Goal: Navigation & Orientation: Find specific page/section

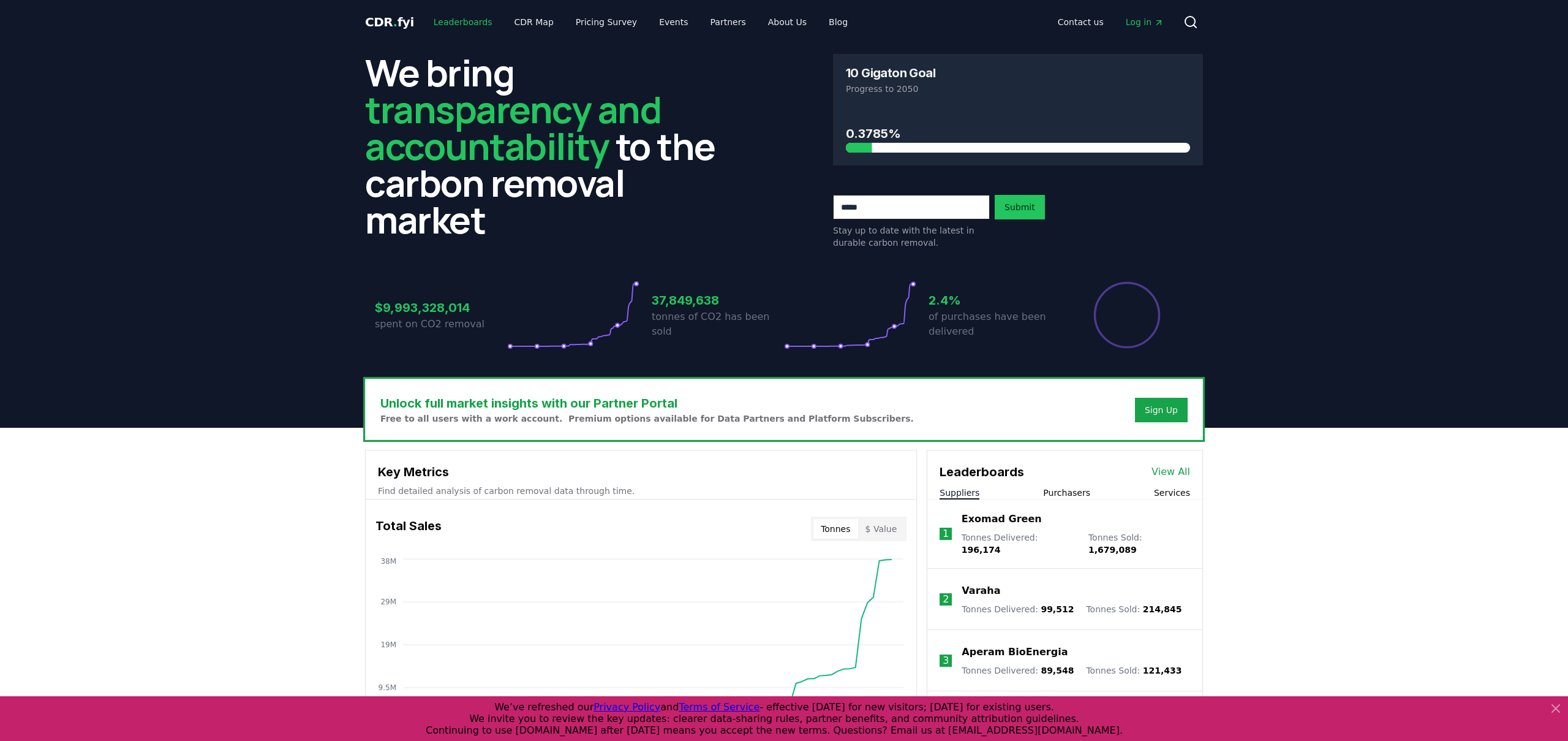
click at [447, 22] on link "Leaderboards" at bounding box center [463, 22] width 78 height 22
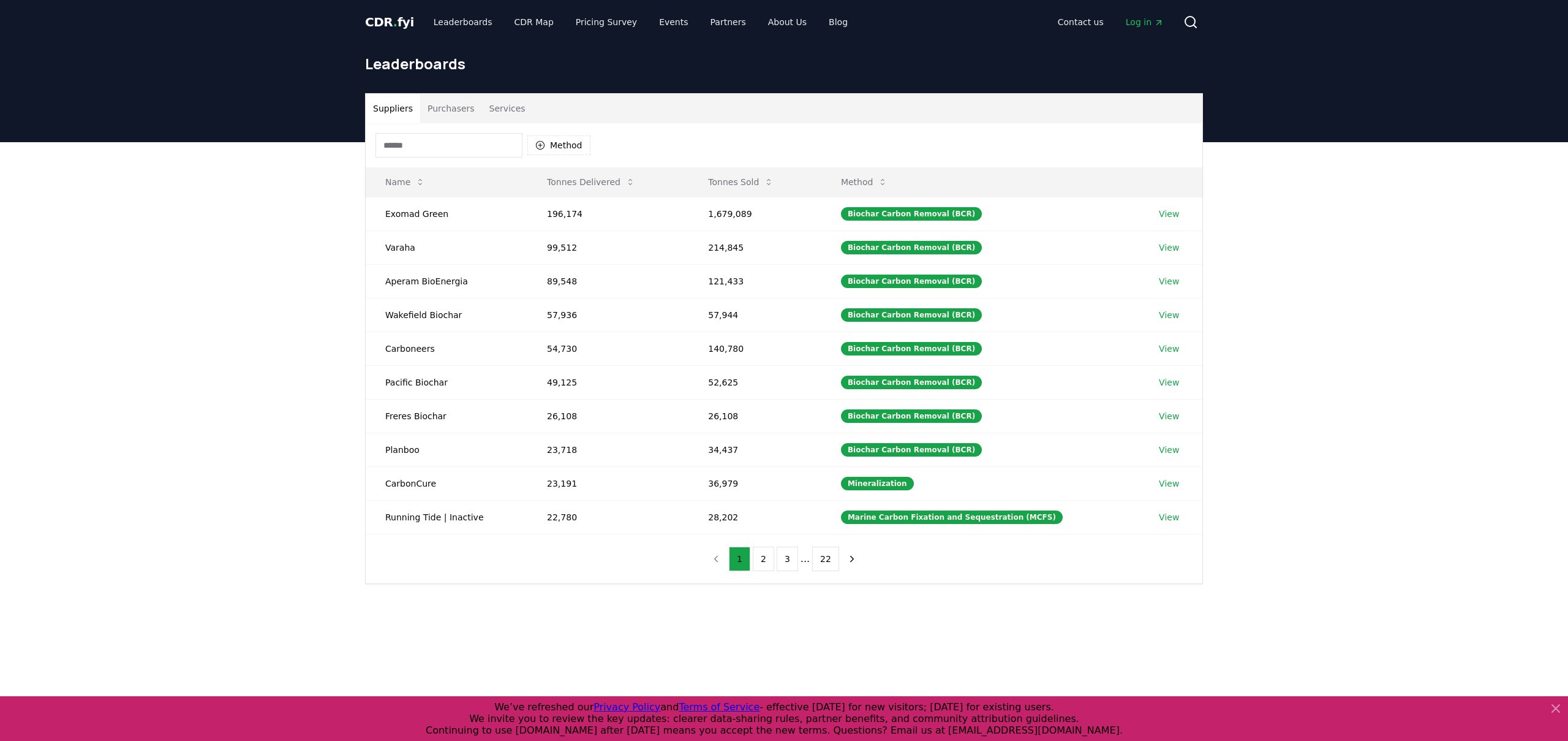
click at [452, 114] on button "Purchasers" at bounding box center [451, 108] width 62 height 29
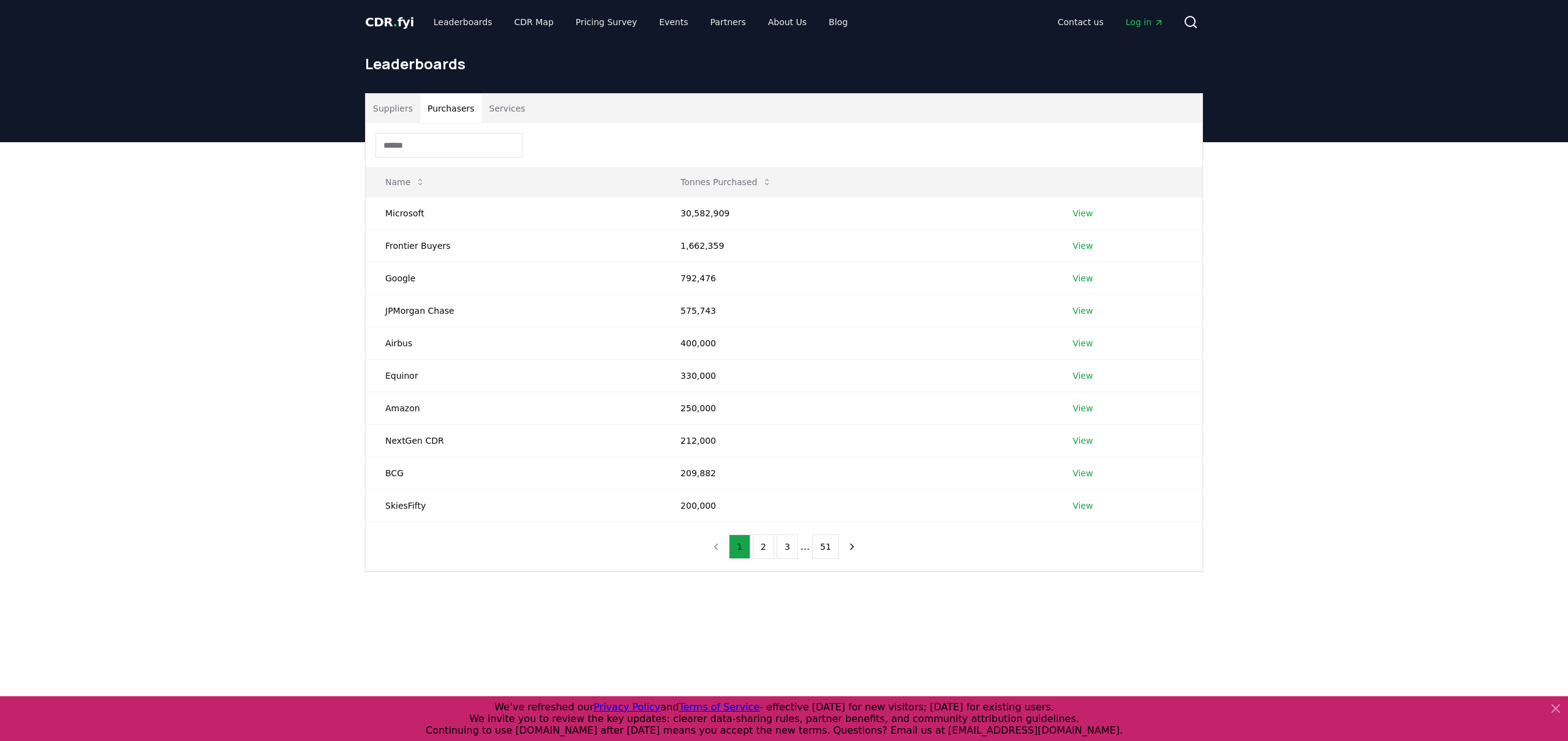
click at [504, 110] on button "Services" at bounding box center [508, 108] width 51 height 29
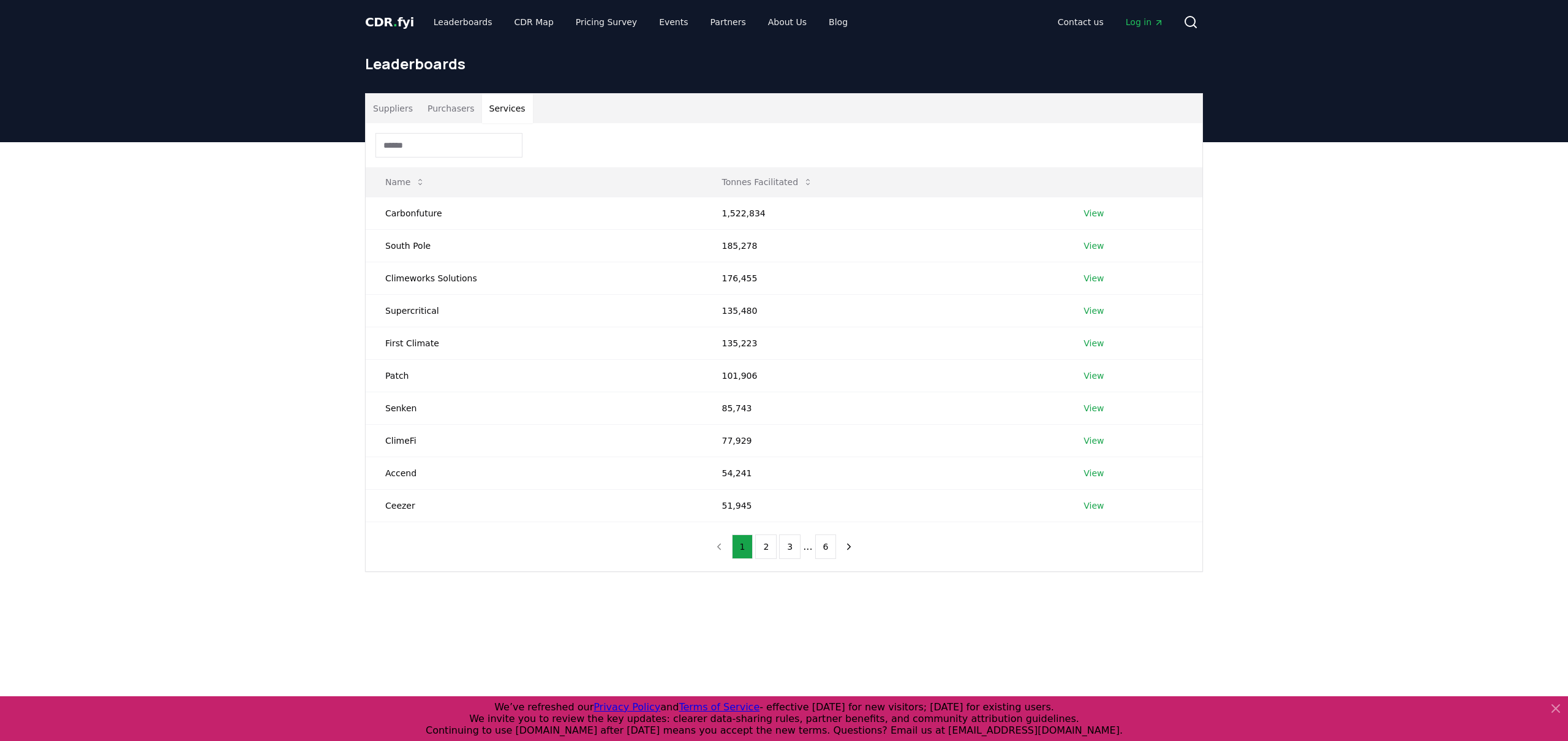
click at [459, 109] on button "Purchasers" at bounding box center [451, 108] width 62 height 29
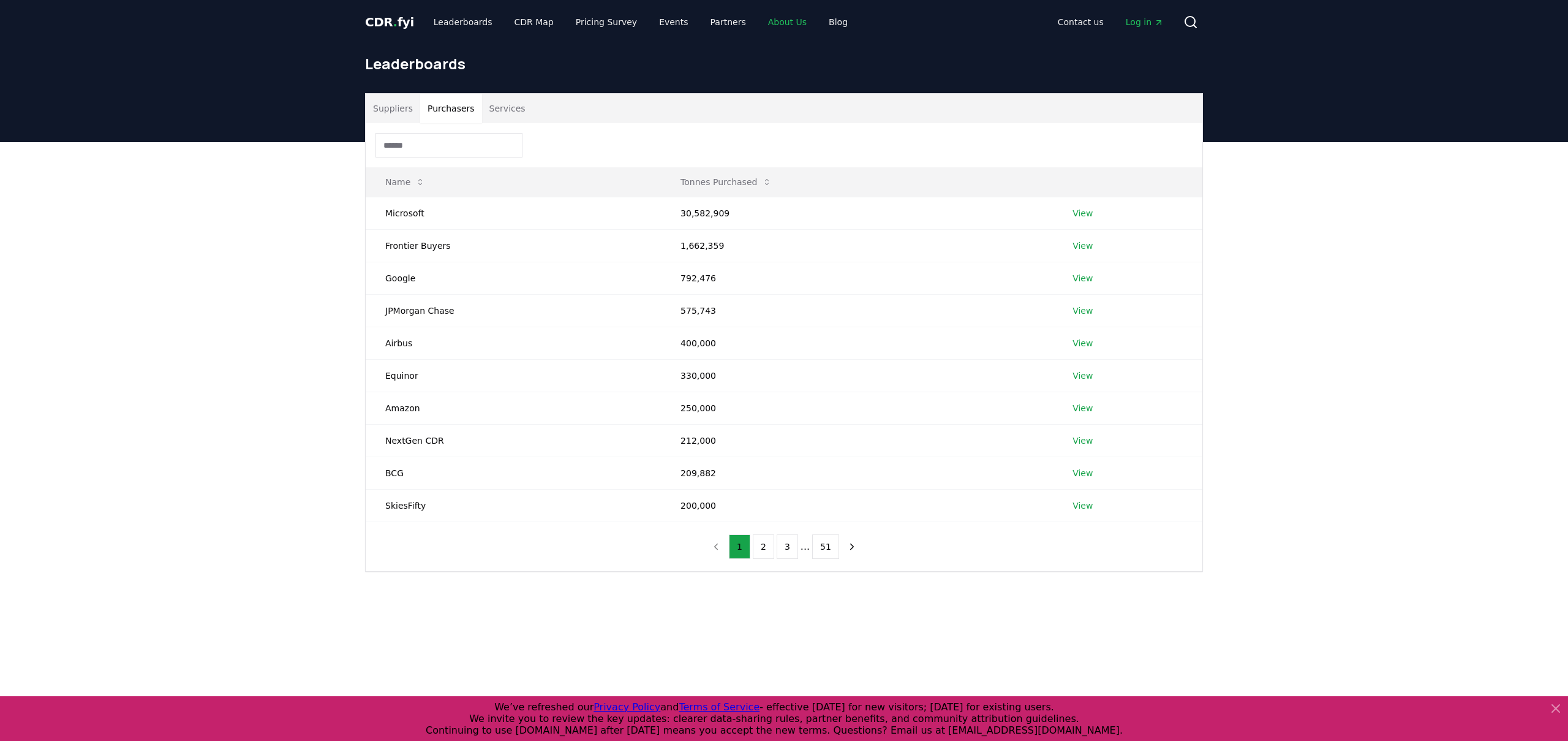
click at [762, 18] on link "About Us" at bounding box center [788, 22] width 58 height 22
